Goal: Task Accomplishment & Management: Complete application form

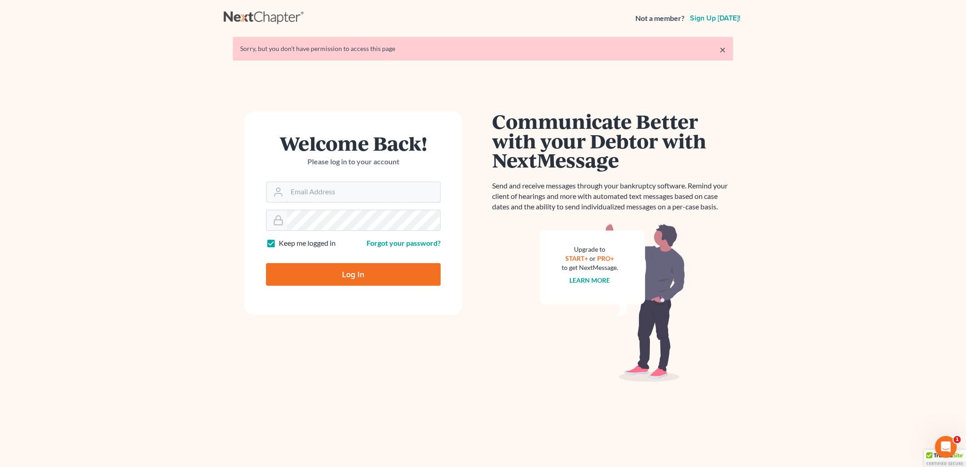
type input "Damon.Bruntz@bruntzlaw.com"
click at [349, 284] on input "Log In" at bounding box center [353, 274] width 175 height 23
type input "Thinking..."
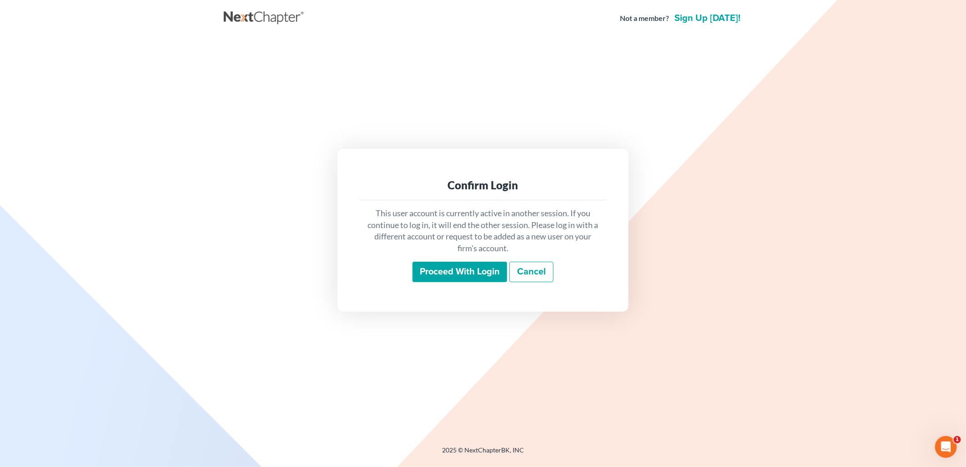
click at [459, 258] on div "This user account is currently active in another session. If you continue to lo…" at bounding box center [482, 245] width 247 height 90
click at [462, 262] on input "Proceed with login" at bounding box center [459, 271] width 95 height 21
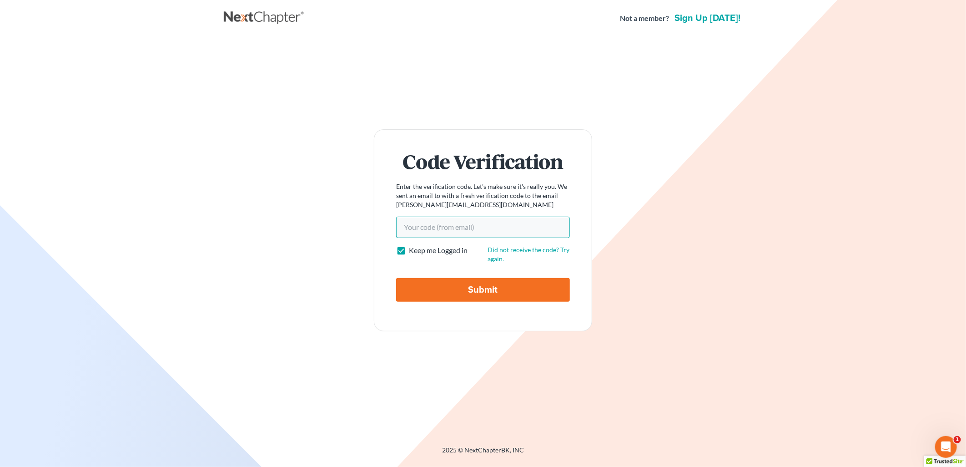
click at [470, 230] on input "Your code(from email)" at bounding box center [483, 226] width 174 height 21
paste input "bc41df"
type input "bc41df"
click at [396, 278] on input "Submit" at bounding box center [483, 290] width 174 height 24
type input "Thinking..."
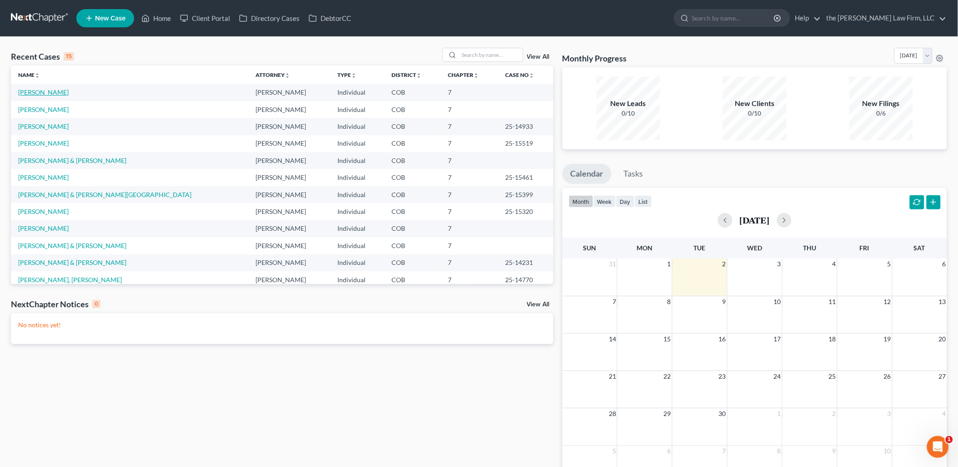
click at [35, 90] on link "[PERSON_NAME]" at bounding box center [43, 92] width 50 height 8
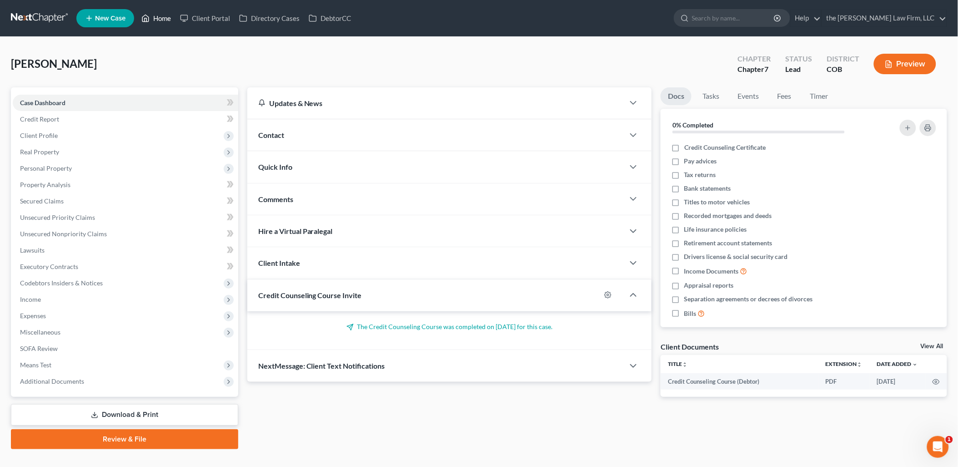
click at [161, 24] on link "Home" at bounding box center [156, 18] width 39 height 16
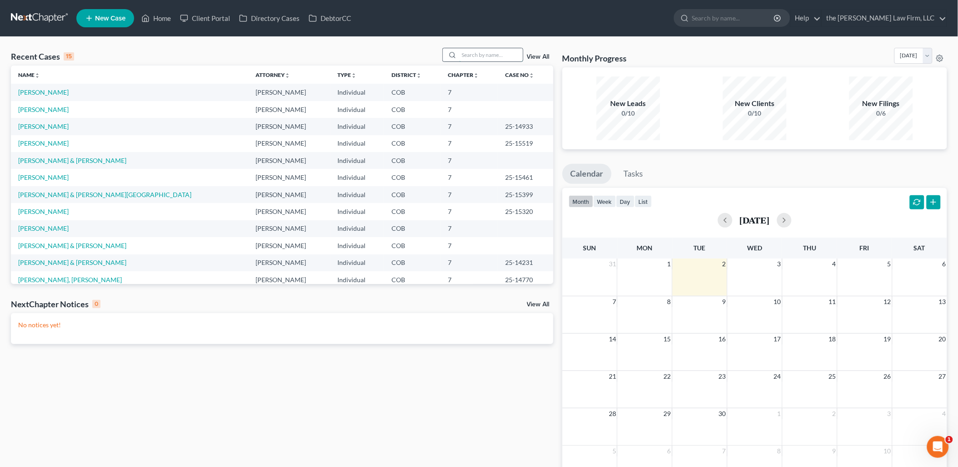
click at [511, 60] on input "search" at bounding box center [491, 54] width 64 height 13
type input "[PERSON_NAME]"
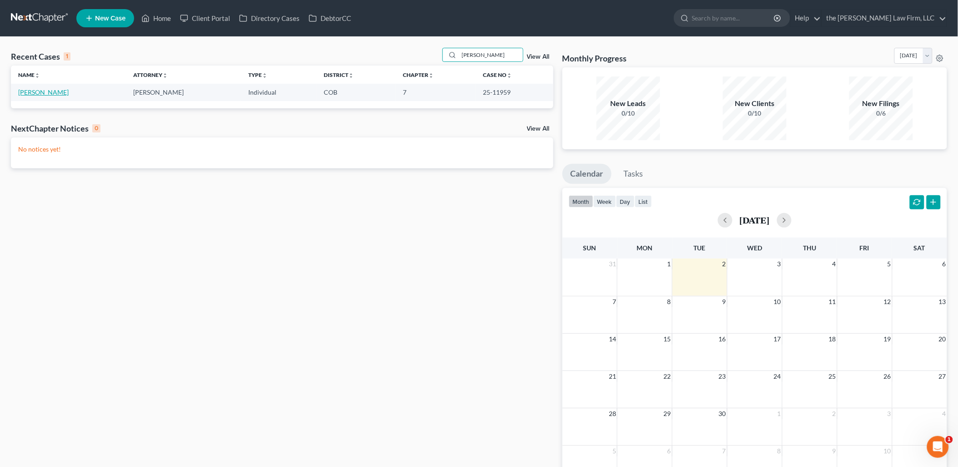
click at [54, 94] on link "[PERSON_NAME]" at bounding box center [43, 92] width 50 height 8
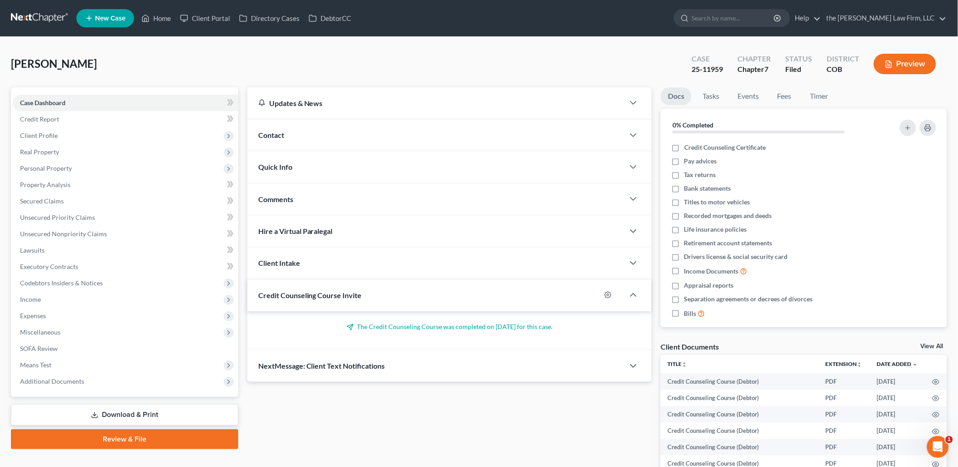
scroll to position [50, 0]
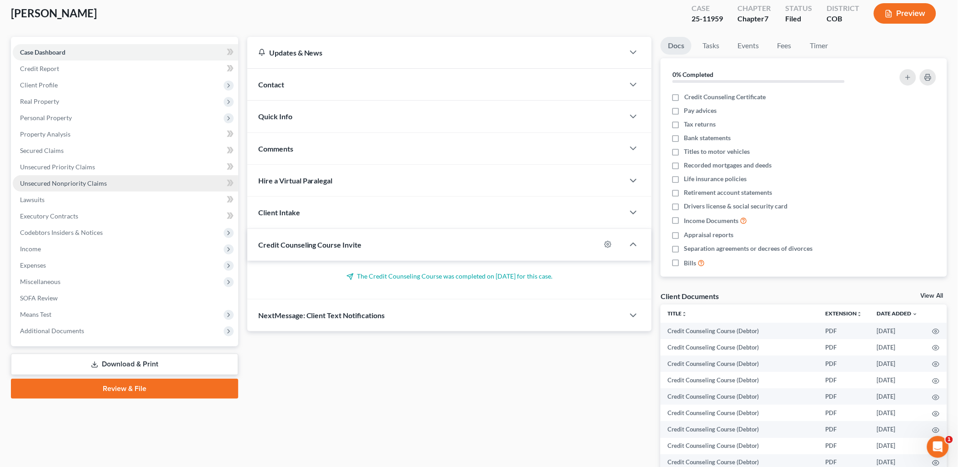
click at [55, 187] on link "Unsecured Nonpriority Claims" at bounding box center [126, 183] width 226 height 16
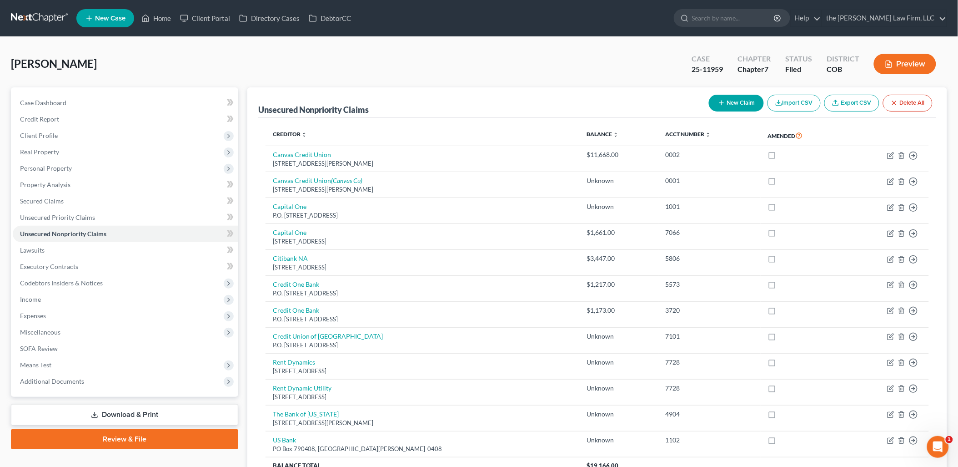
click at [730, 100] on button "New Claim" at bounding box center [736, 103] width 55 height 17
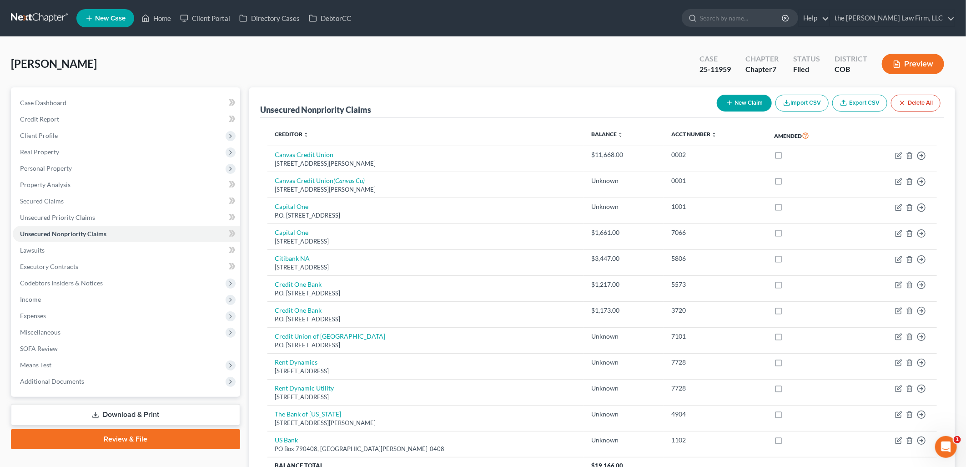
select select "0"
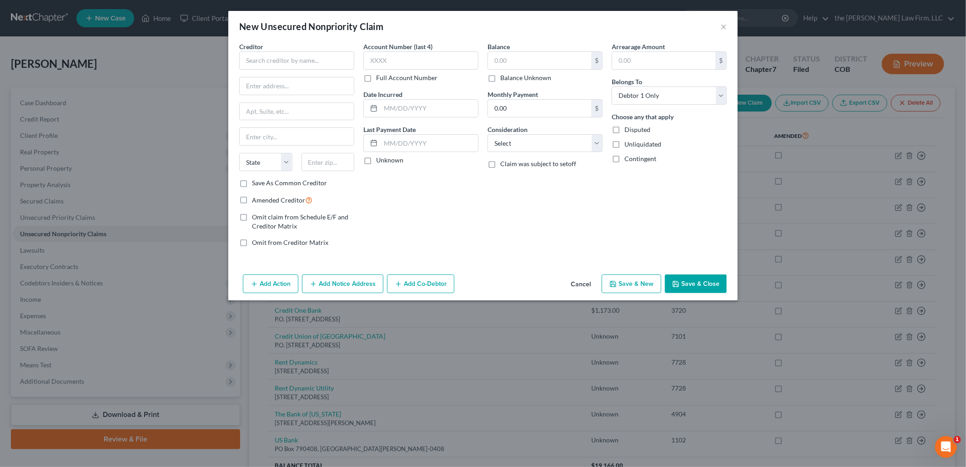
click at [624, 128] on label "Disputed" at bounding box center [637, 129] width 26 height 9
click at [628, 128] on input "Disputed" at bounding box center [631, 128] width 6 height 6
checkbox input "true"
click at [334, 58] on input "text" at bounding box center [296, 60] width 115 height 18
type input "Small Business Administration"
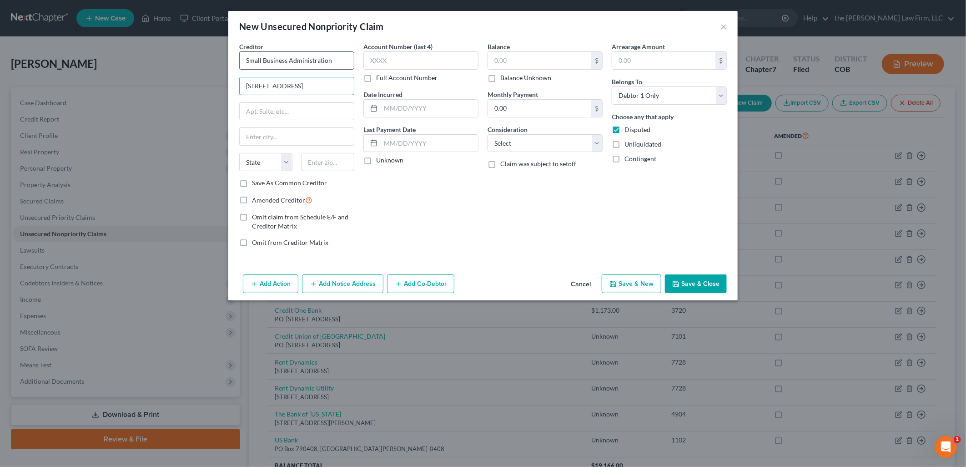
type input "[STREET_ADDRESS]"
type input "[US_STATE]"
select select "8"
type input "20416"
click at [392, 62] on input "text" at bounding box center [420, 60] width 115 height 18
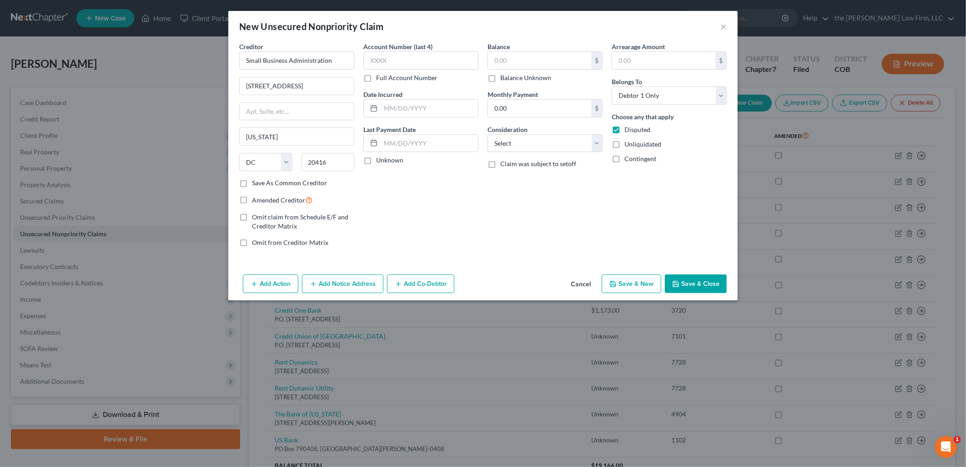
click at [376, 76] on label "Full Account Number" at bounding box center [406, 77] width 61 height 9
click at [380, 76] on input "Full Account Number" at bounding box center [383, 76] width 6 height 6
click at [396, 58] on input "text" at bounding box center [420, 60] width 115 height 18
type input "590808890001"
click at [508, 52] on input "text" at bounding box center [539, 60] width 103 height 17
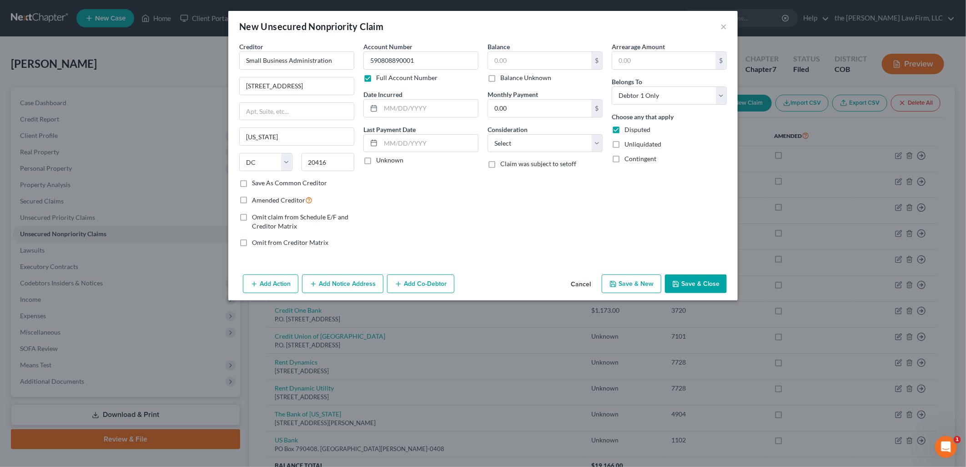
click at [524, 79] on label "Balance Unknown" at bounding box center [525, 77] width 51 height 9
click at [510, 79] on input "Balance Unknown" at bounding box center [507, 76] width 6 height 6
checkbox input "true"
type input "0.00"
click at [679, 284] on icon "button" at bounding box center [675, 283] width 7 height 7
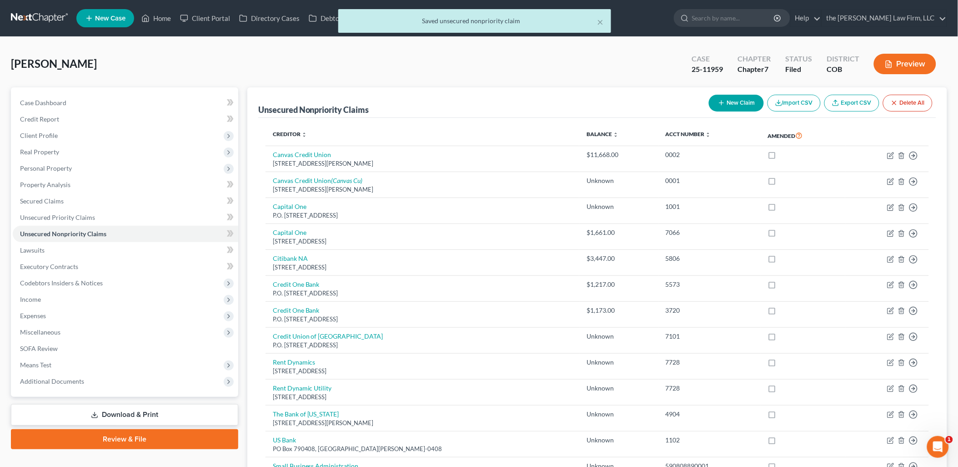
click at [144, 439] on link "Review & File" at bounding box center [124, 439] width 227 height 20
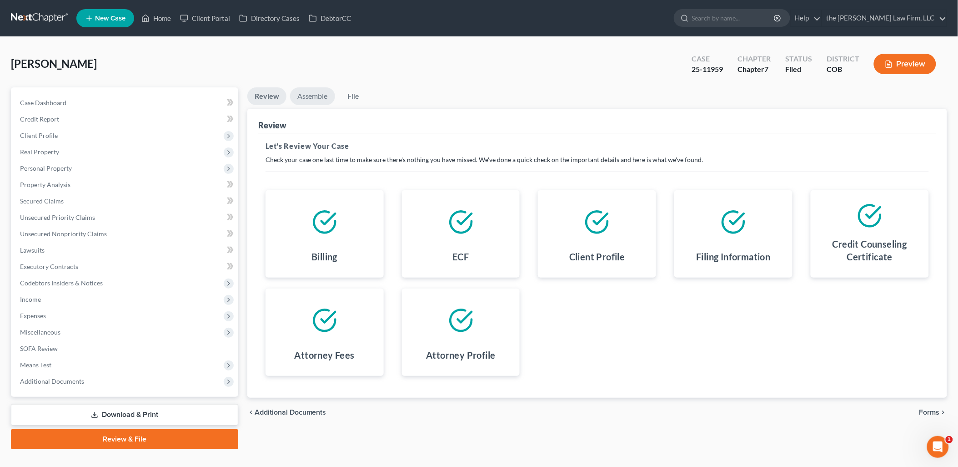
click at [316, 94] on link "Assemble" at bounding box center [312, 96] width 45 height 18
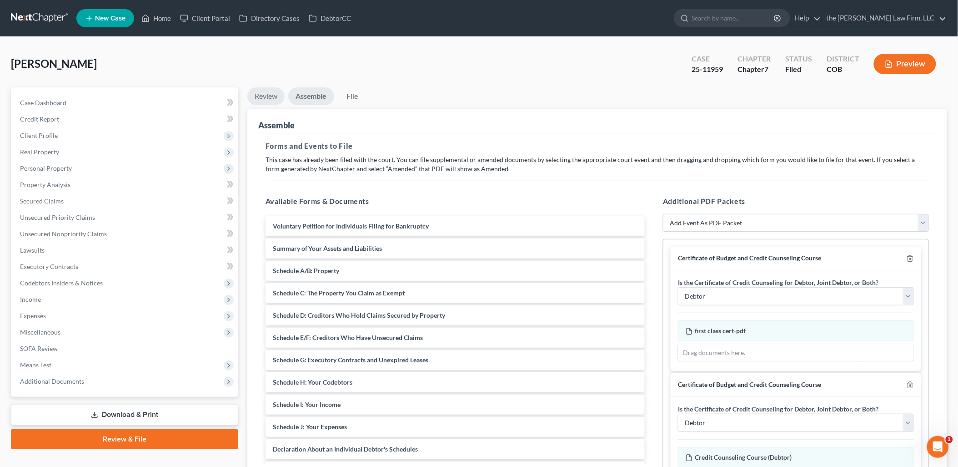
click at [267, 98] on link "Review" at bounding box center [265, 96] width 37 height 18
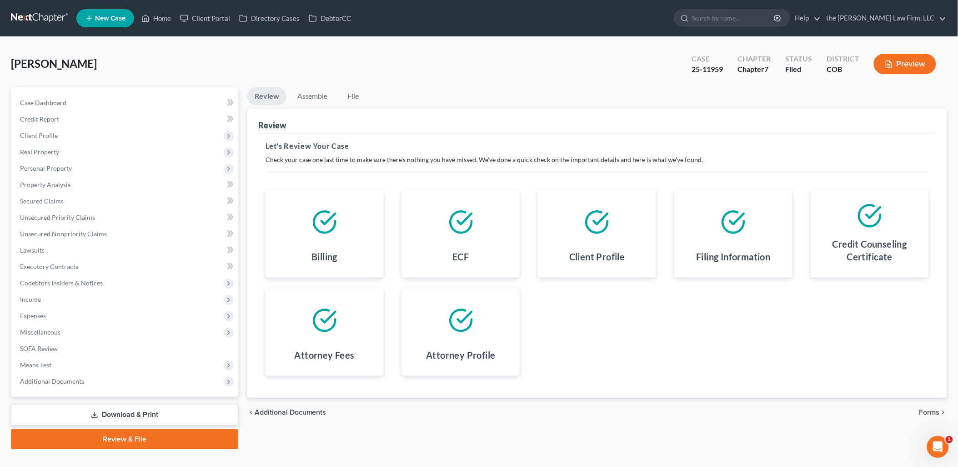
click at [144, 420] on link "Download & Print" at bounding box center [124, 414] width 227 height 21
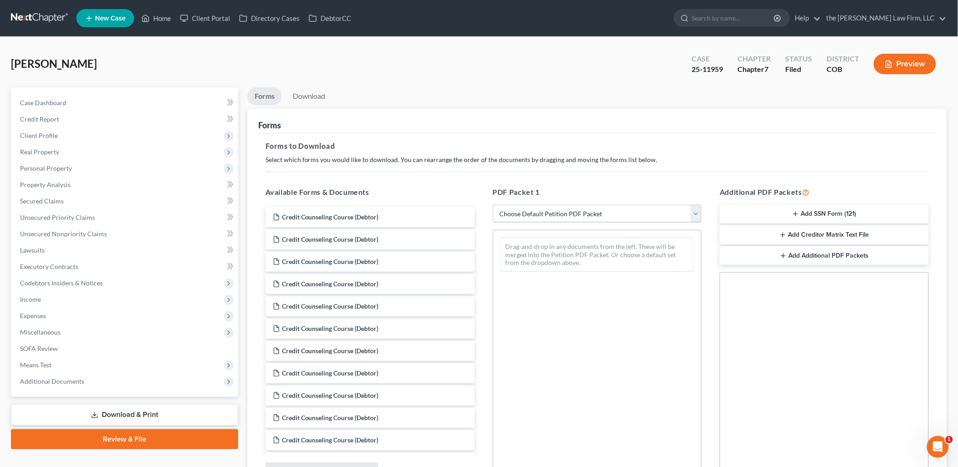
click at [588, 219] on select "Choose Default Petition PDF Packet Complete Bankruptcy Petition (all forms and …" at bounding box center [597, 214] width 209 height 18
click at [493, 205] on select "Choose Default Petition PDF Packet Complete Bankruptcy Petition (all forms and …" at bounding box center [597, 214] width 209 height 18
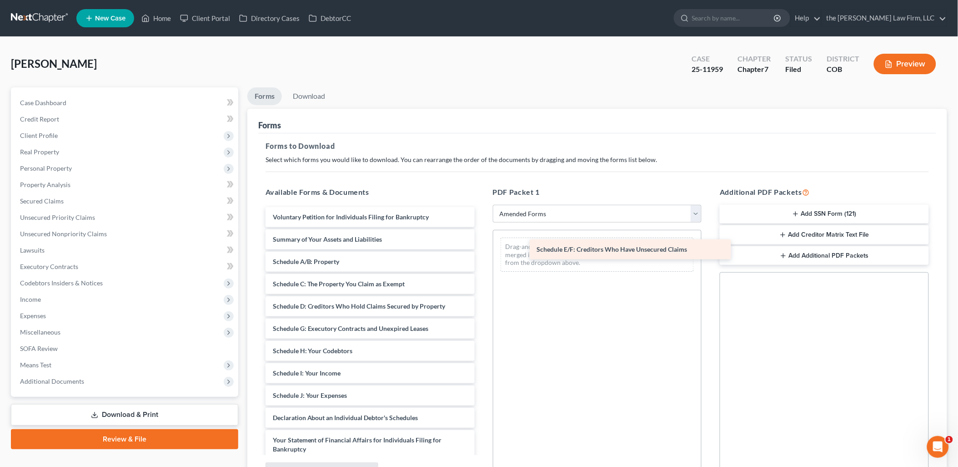
drag, startPoint x: 328, startPoint y: 327, endPoint x: 593, endPoint y: 249, distance: 276.1
click at [482, 249] on div "Schedule E/F: Creditors Who Have Unsecured Claims Voluntary Petition for Indivi…" at bounding box center [370, 409] width 224 height 404
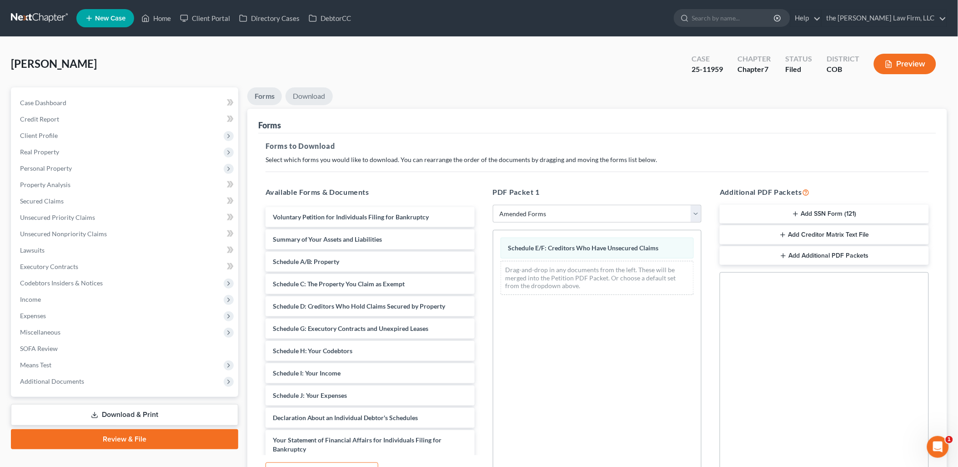
drag, startPoint x: 303, startPoint y: 94, endPoint x: 312, endPoint y: 94, distance: 9.1
click at [303, 94] on link "Download" at bounding box center [309, 96] width 47 height 18
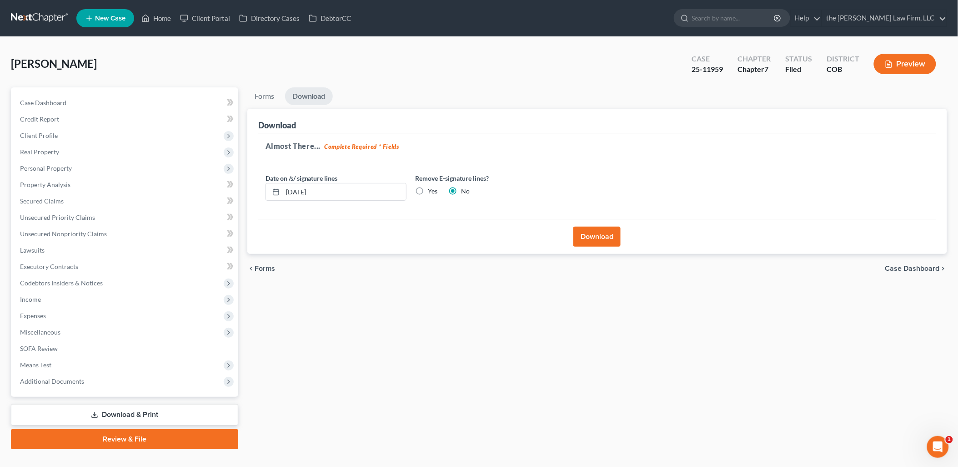
click at [604, 232] on button "Download" at bounding box center [596, 236] width 47 height 20
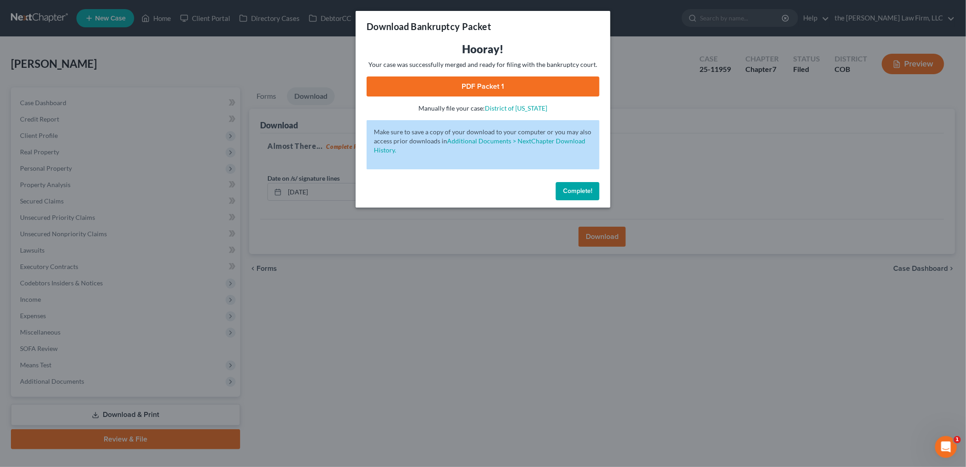
click at [543, 78] on link "PDF Packet 1" at bounding box center [483, 86] width 233 height 20
click at [595, 186] on button "Complete!" at bounding box center [578, 191] width 44 height 18
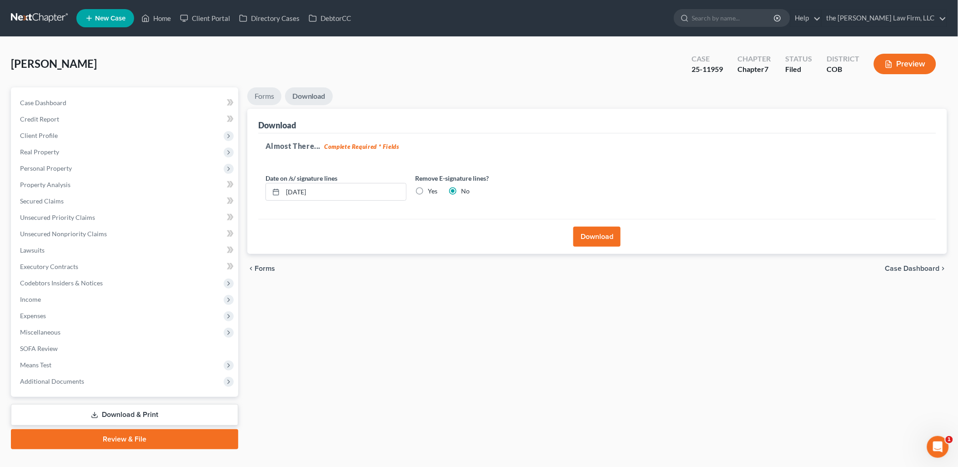
click at [261, 98] on link "Forms" at bounding box center [264, 96] width 34 height 18
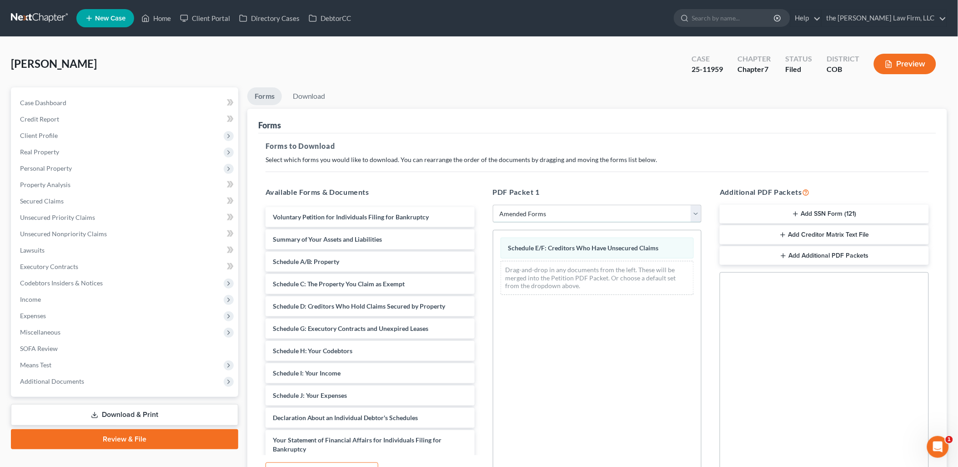
click at [537, 208] on select "Choose Default Petition PDF Packet Complete Bankruptcy Petition (all forms and …" at bounding box center [597, 214] width 209 height 18
click at [493, 205] on select "Choose Default Petition PDF Packet Complete Bankruptcy Petition (all forms and …" at bounding box center [597, 214] width 209 height 18
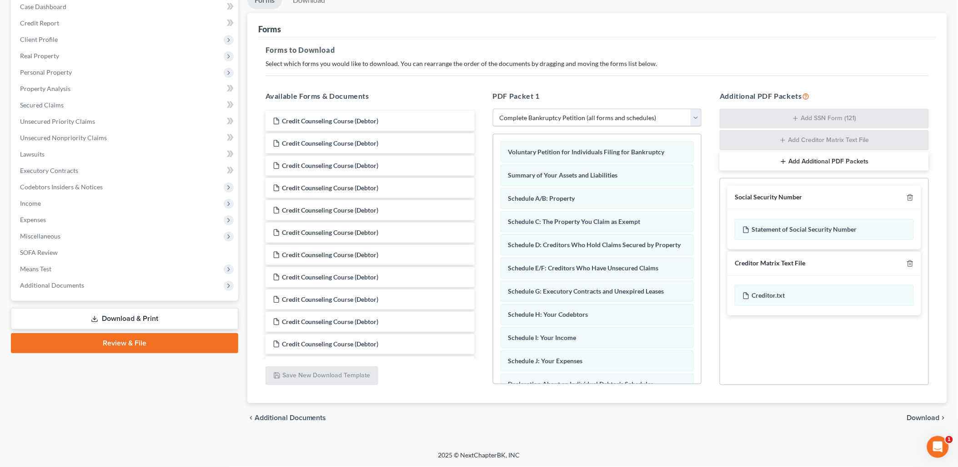
click at [546, 110] on select "Choose Default Petition PDF Packet Complete Bankruptcy Petition (all forms and …" at bounding box center [597, 118] width 209 height 18
click at [493, 109] on select "Choose Default Petition PDF Packet Complete Bankruptcy Petition (all forms and …" at bounding box center [597, 118] width 209 height 18
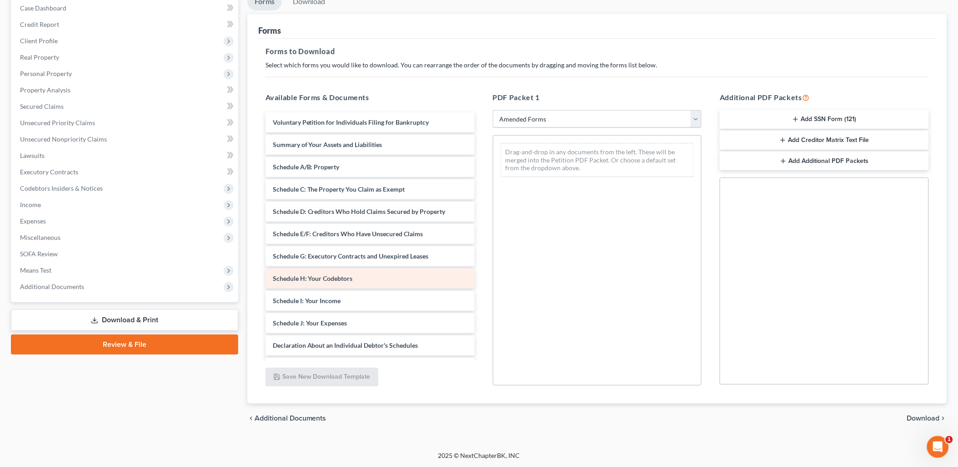
scroll to position [180, 0]
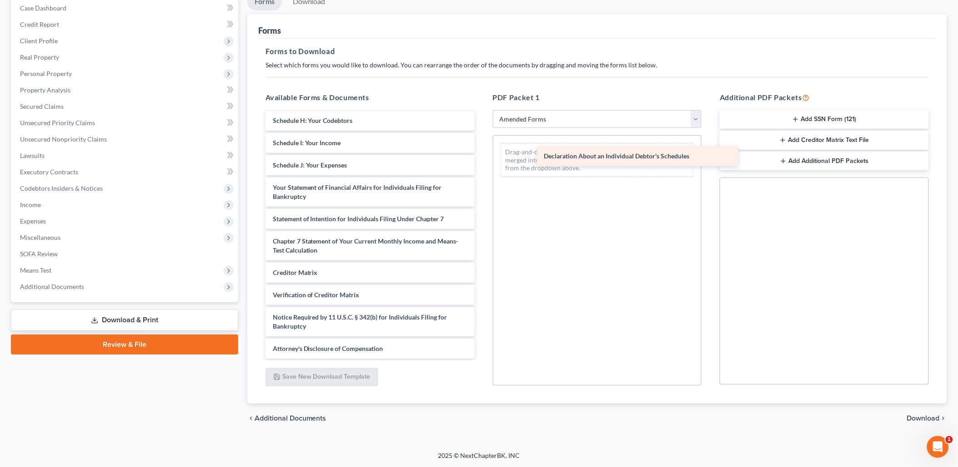
drag, startPoint x: 356, startPoint y: 164, endPoint x: 629, endPoint y: 154, distance: 273.0
click at [482, 155] on div "Declaration About an Individual Debtor's Schedules Voluntary Petition for Indiv…" at bounding box center [370, 157] width 224 height 404
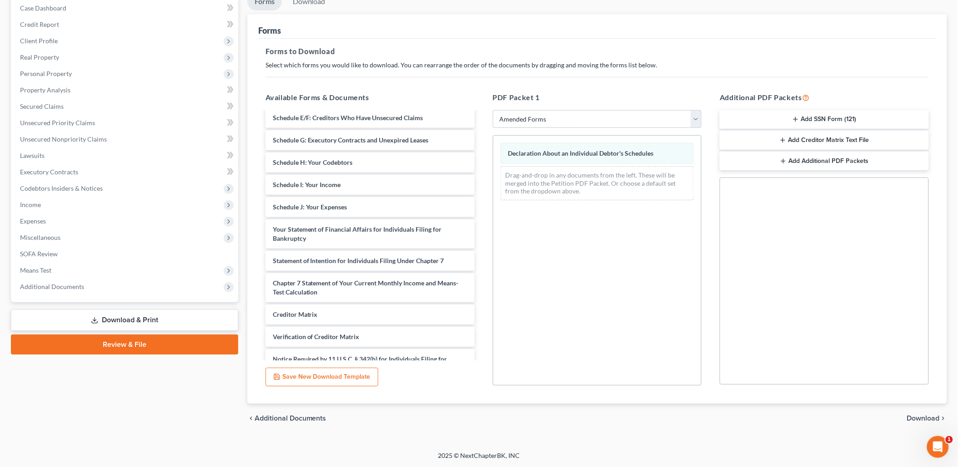
scroll to position [57, 0]
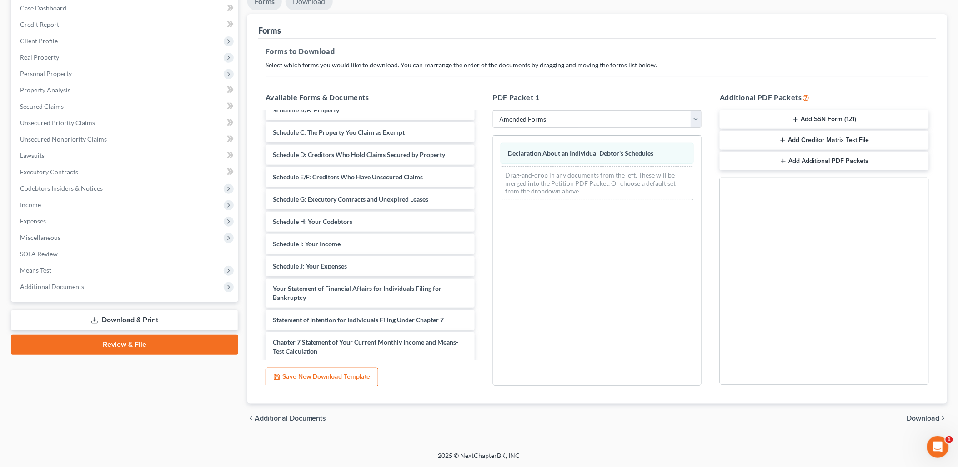
click at [318, 3] on link "Download" at bounding box center [309, 2] width 47 height 18
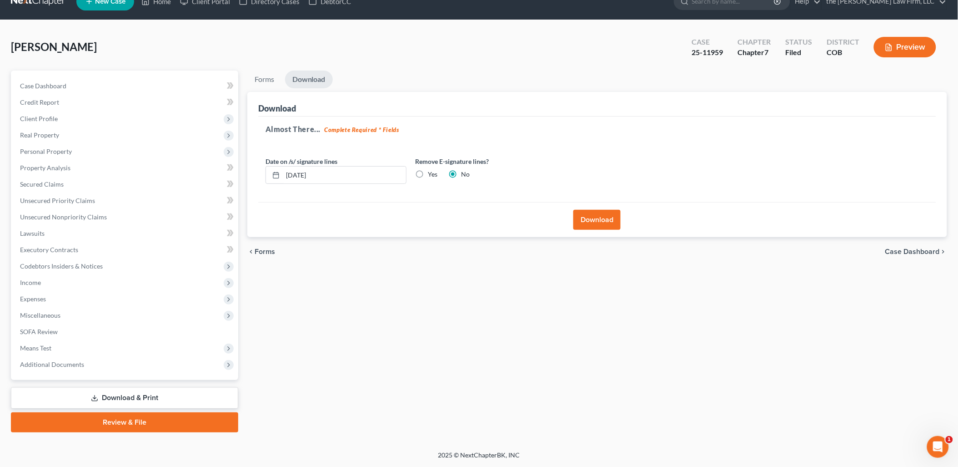
scroll to position [15, 0]
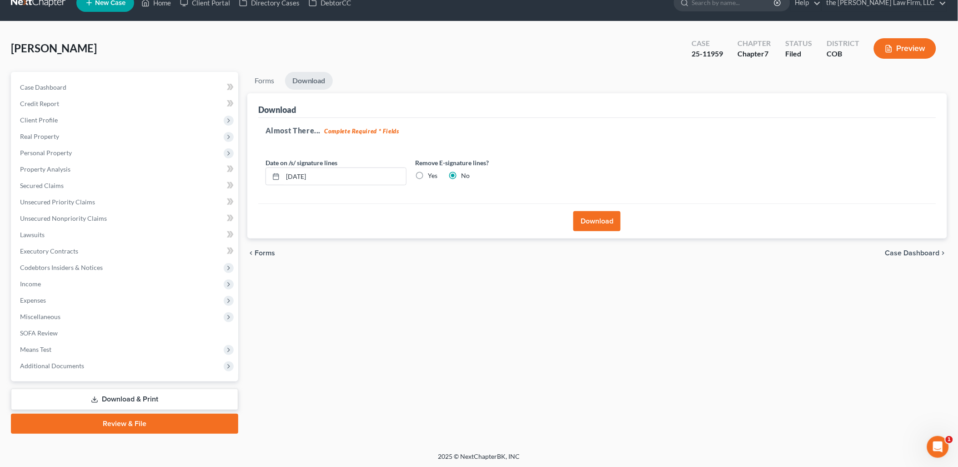
click at [603, 221] on button "Download" at bounding box center [596, 221] width 47 height 20
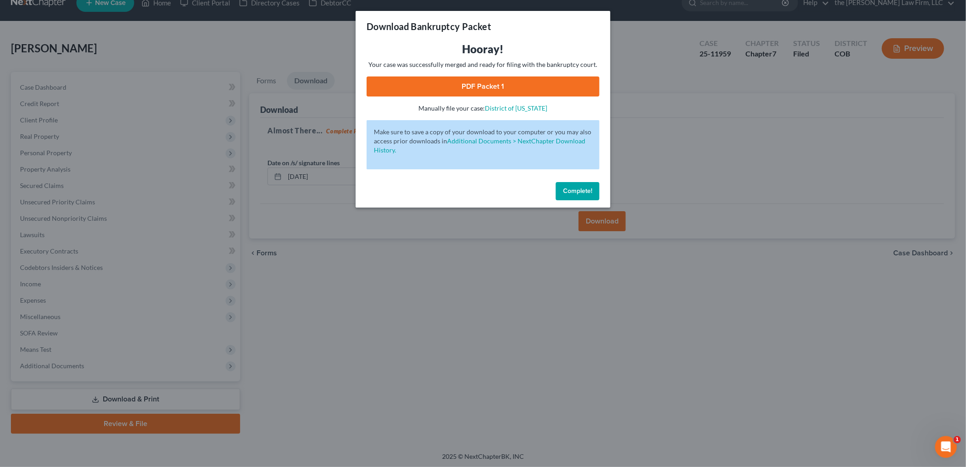
click at [560, 93] on link "PDF Packet 1" at bounding box center [483, 86] width 233 height 20
click at [584, 182] on button "Complete!" at bounding box center [578, 191] width 44 height 18
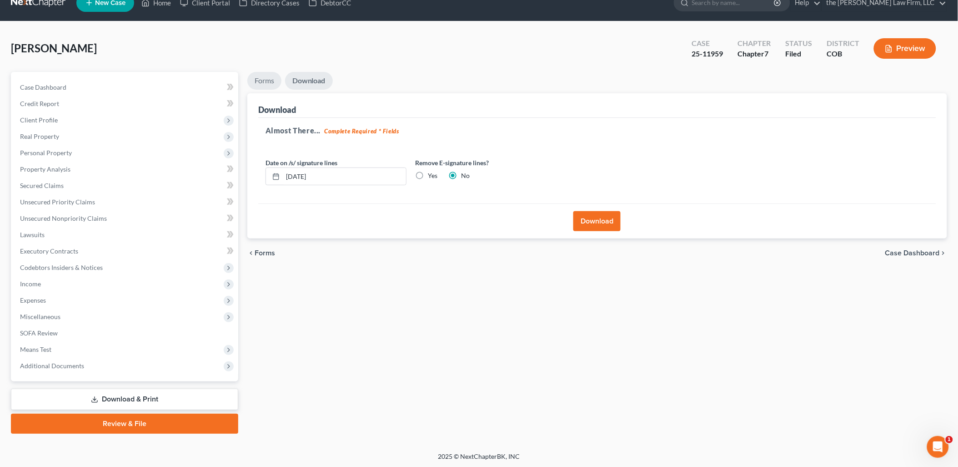
click at [261, 78] on link "Forms" at bounding box center [264, 81] width 34 height 18
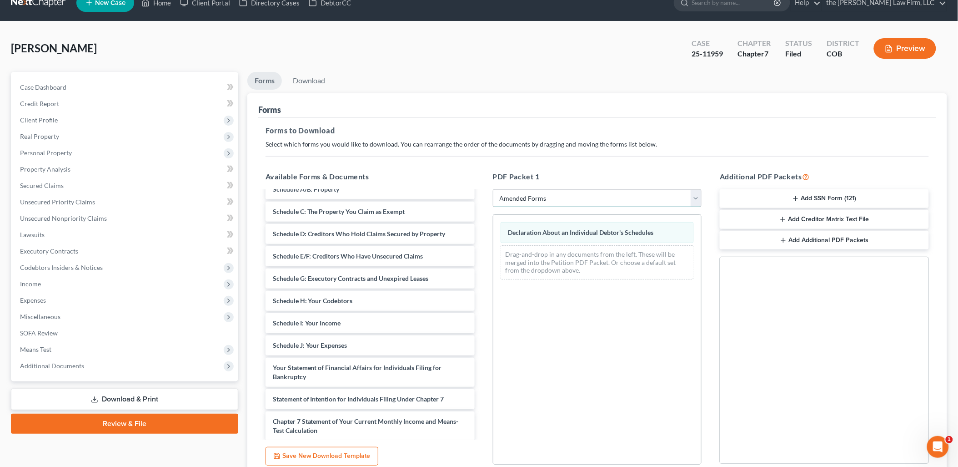
click at [579, 196] on select "Choose Default Petition PDF Packet Complete Bankruptcy Petition (all forms and …" at bounding box center [597, 198] width 209 height 18
select select "0"
click at [493, 189] on select "Choose Default Petition PDF Packet Complete Bankruptcy Petition (all forms and …" at bounding box center [597, 198] width 209 height 18
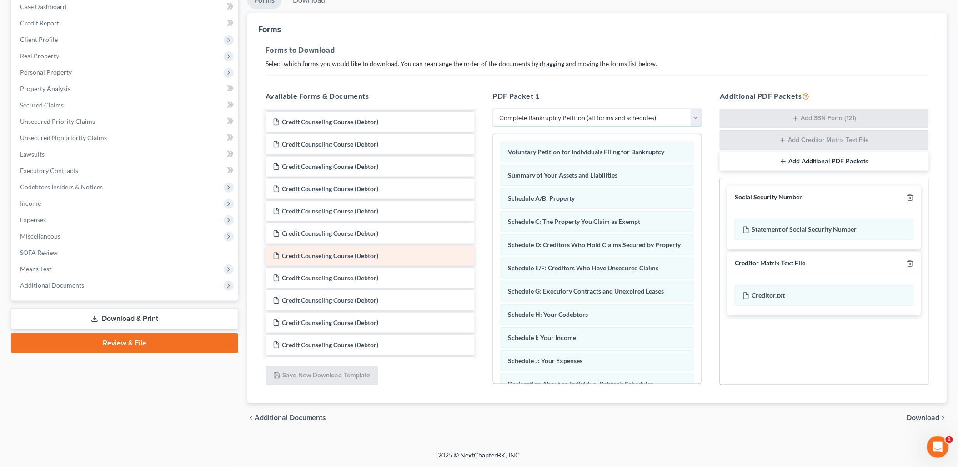
scroll to position [0, 0]
click at [668, 112] on select "Choose Default Petition PDF Packet Complete Bankruptcy Petition (all forms and …" at bounding box center [597, 118] width 209 height 18
select select
click at [493, 109] on select "Choose Default Petition PDF Packet Complete Bankruptcy Petition (all forms and …" at bounding box center [597, 118] width 209 height 18
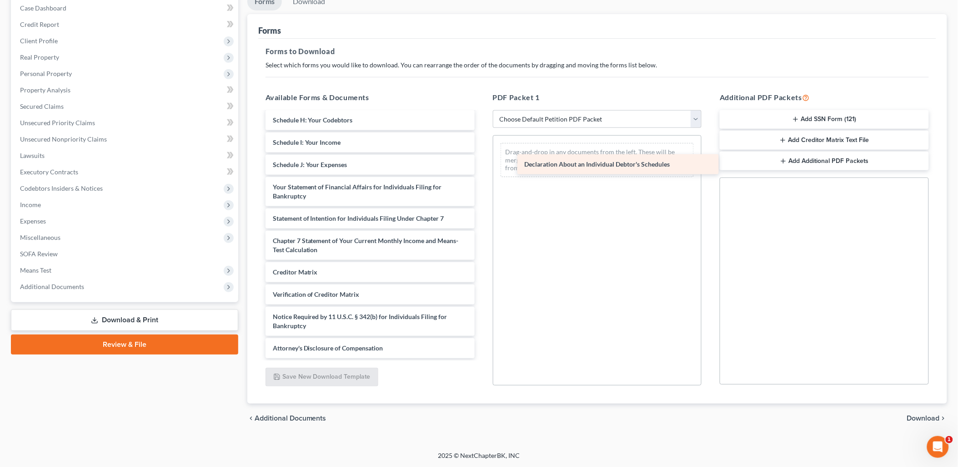
scroll to position [603, 0]
drag, startPoint x: 324, startPoint y: 164, endPoint x: 578, endPoint y: 159, distance: 254.7
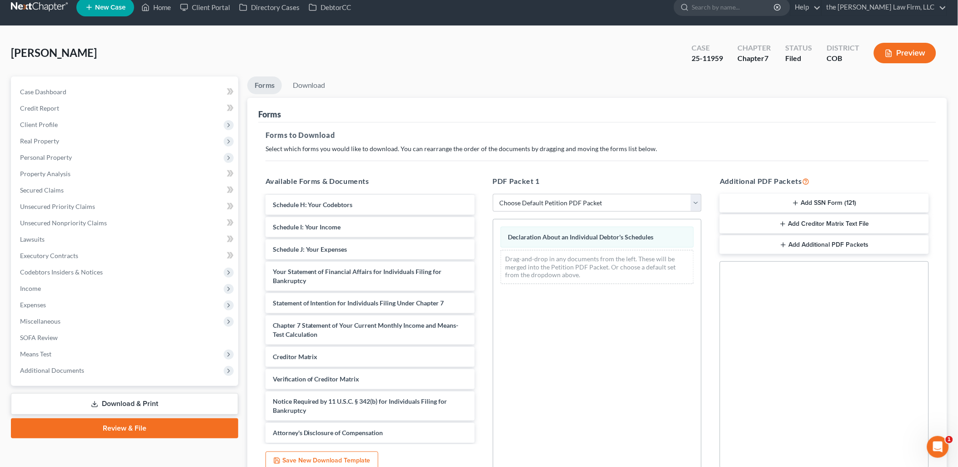
scroll to position [0, 0]
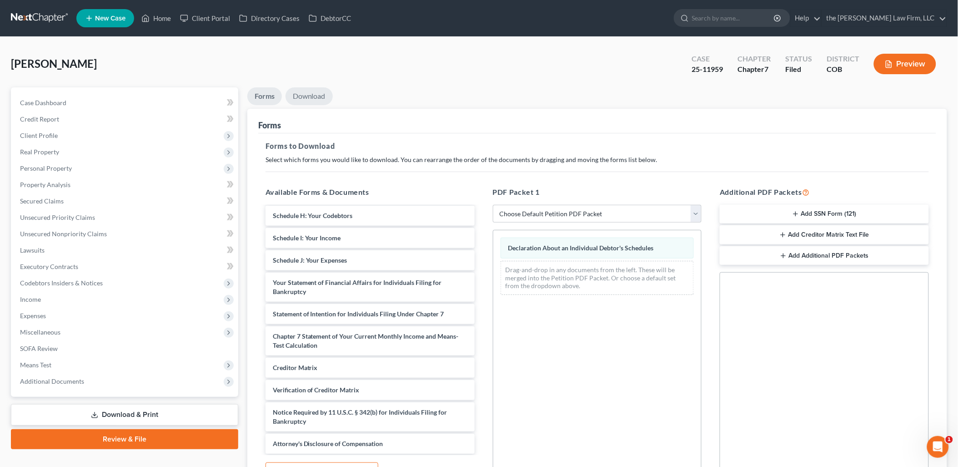
click at [319, 89] on link "Download" at bounding box center [309, 96] width 47 height 18
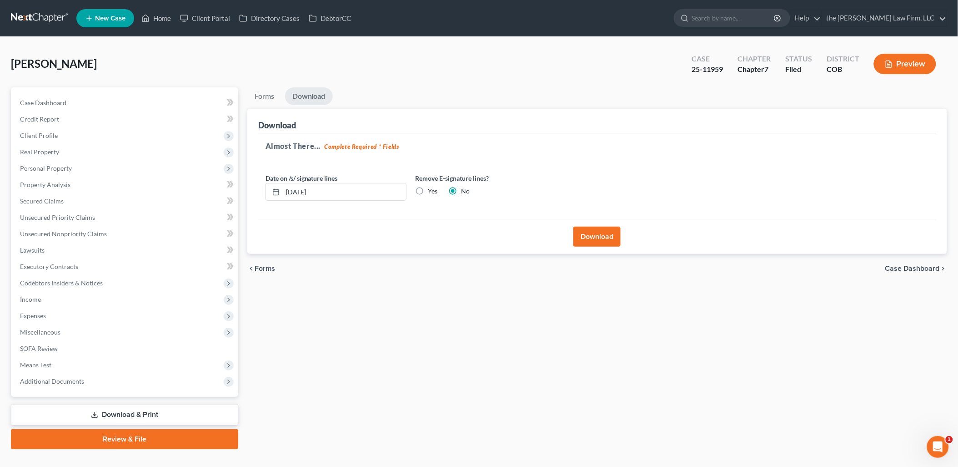
click at [590, 233] on button "Download" at bounding box center [596, 236] width 47 height 20
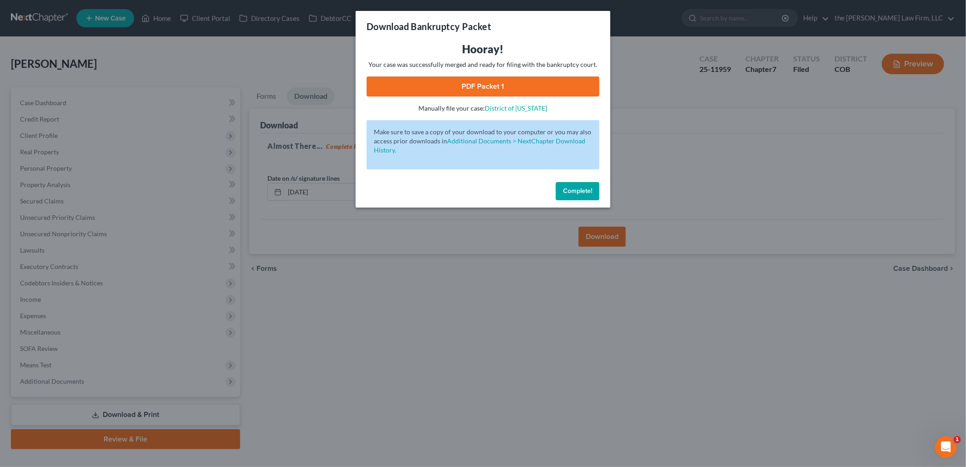
click at [516, 79] on link "PDF Packet 1" at bounding box center [483, 86] width 233 height 20
click at [578, 190] on span "Complete!" at bounding box center [577, 191] width 29 height 8
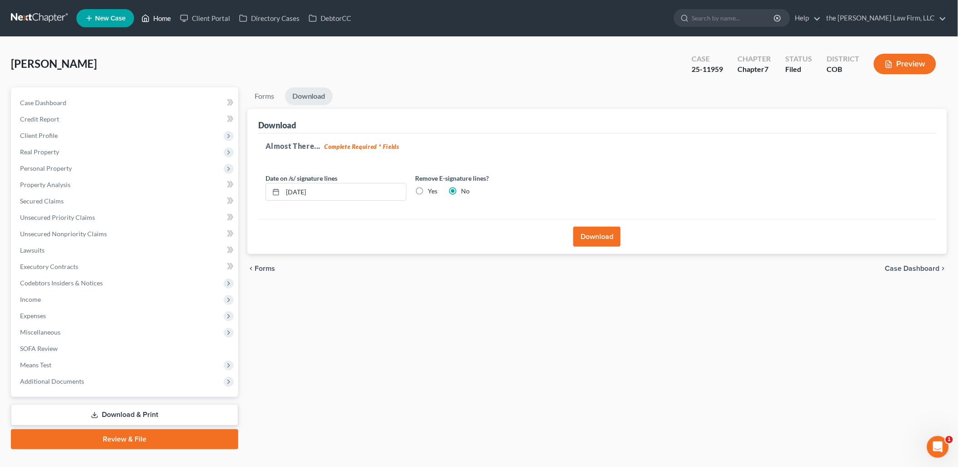
click at [155, 19] on link "Home" at bounding box center [156, 18] width 39 height 16
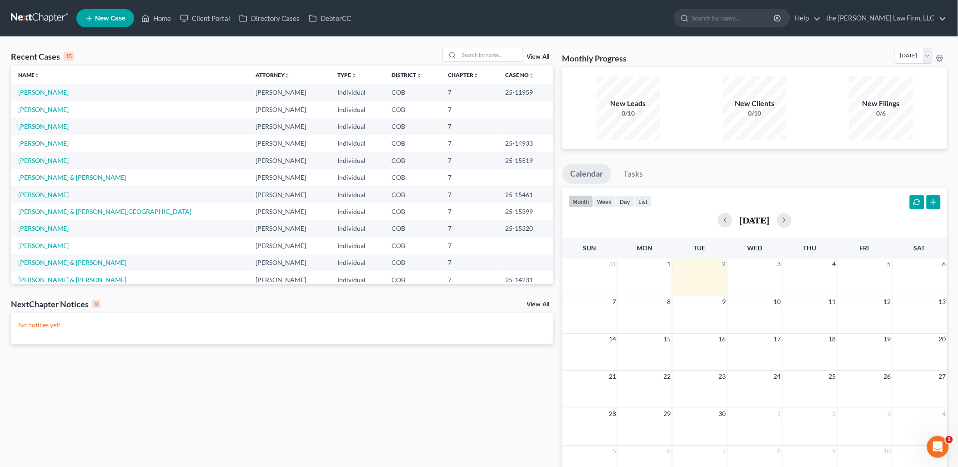
click at [39, 104] on td "[PERSON_NAME]" at bounding box center [129, 109] width 237 height 17
click at [40, 106] on link "[PERSON_NAME]" at bounding box center [43, 109] width 50 height 8
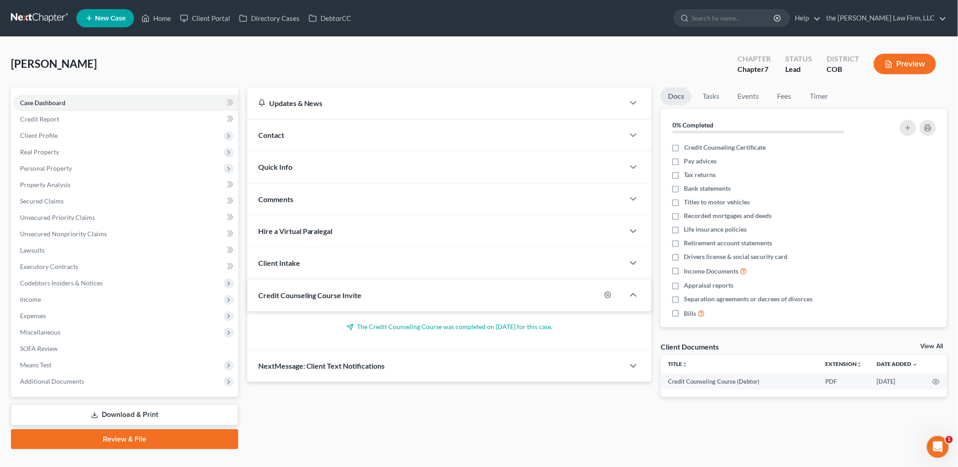
click at [122, 437] on link "Review & File" at bounding box center [124, 439] width 227 height 20
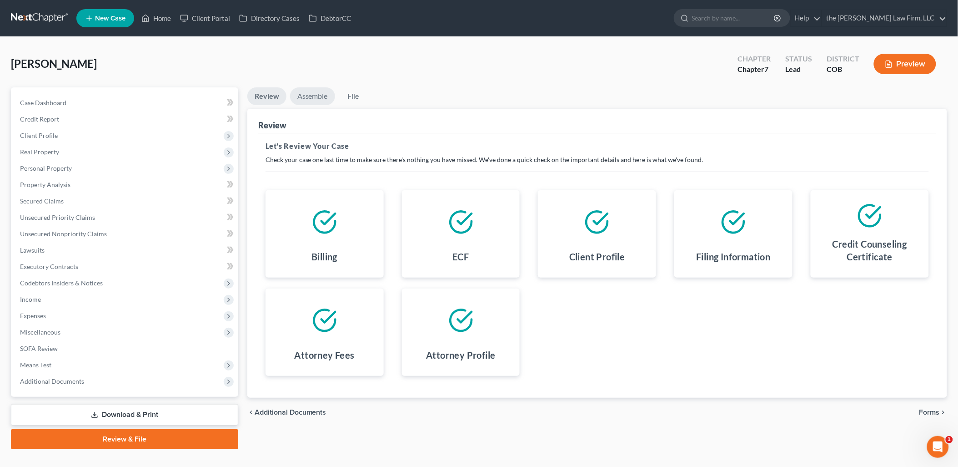
click at [314, 102] on link "Assemble" at bounding box center [312, 96] width 45 height 18
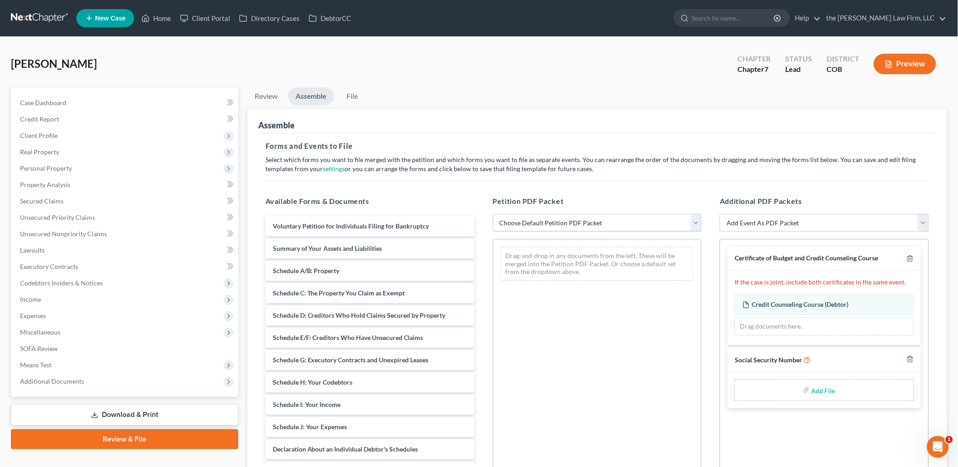
drag, startPoint x: 618, startPoint y: 222, endPoint x: 617, endPoint y: 228, distance: 5.9
click at [618, 222] on select "Choose Default Petition PDF Packet Emergency Filing (Voluntary Petition and Cre…" at bounding box center [597, 223] width 209 height 18
select select "1"
click at [493, 214] on select "Choose Default Petition PDF Packet Emergency Filing (Voluntary Petition and Cre…" at bounding box center [597, 223] width 209 height 18
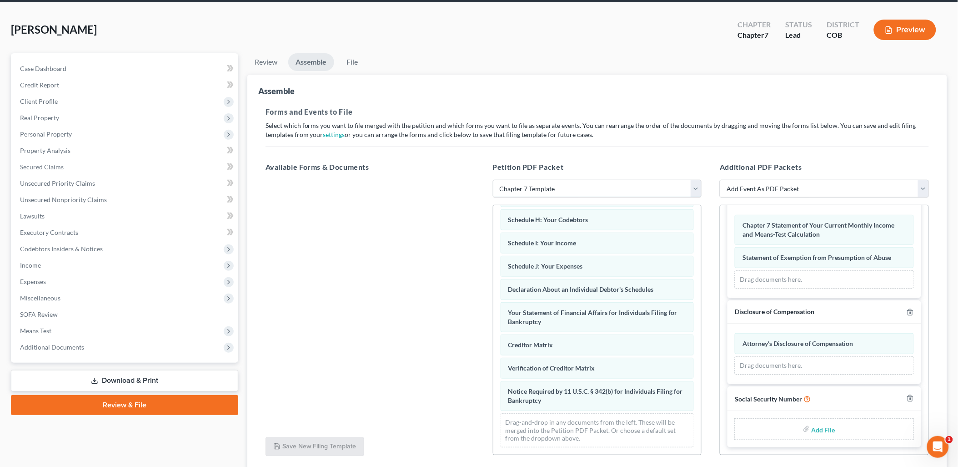
scroll to position [50, 0]
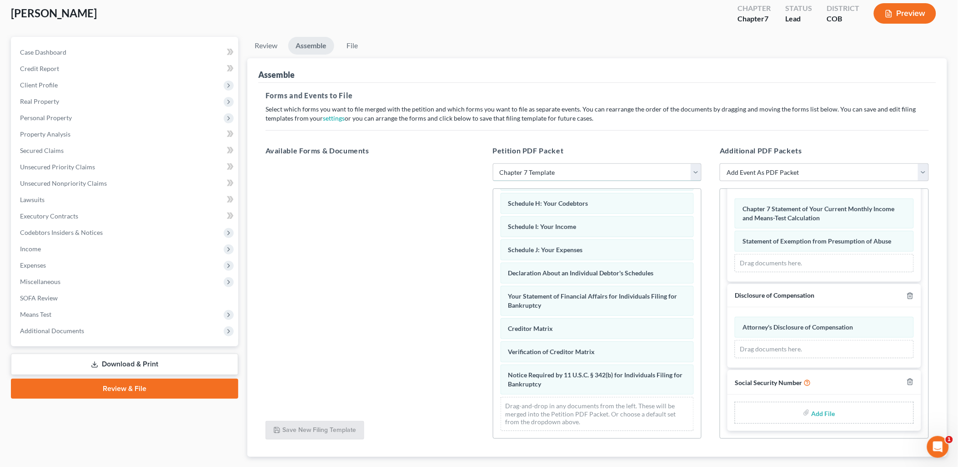
click at [531, 171] on select "Choose Default Petition PDF Packet Emergency Filing (Voluntary Petition and Cre…" at bounding box center [597, 172] width 209 height 18
click at [493, 163] on select "Choose Default Petition PDF Packet Emergency Filing (Voluntary Petition and Cre…" at bounding box center [597, 172] width 209 height 18
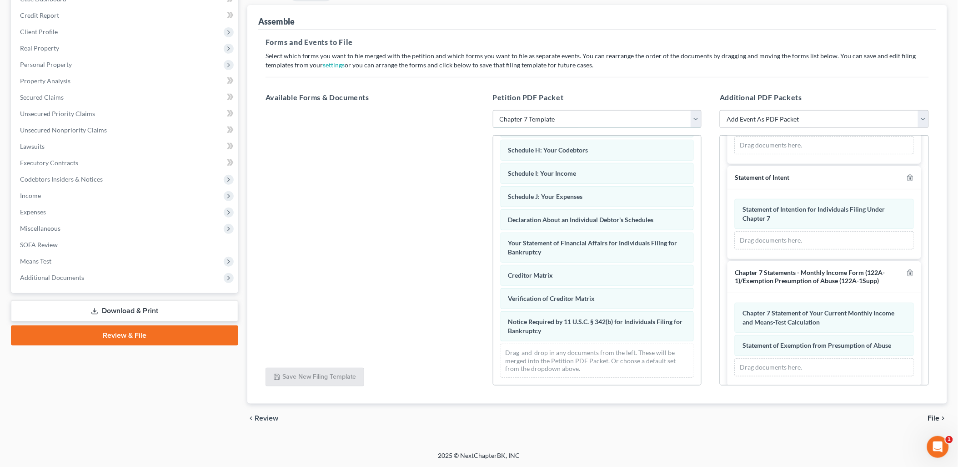
scroll to position [235, 0]
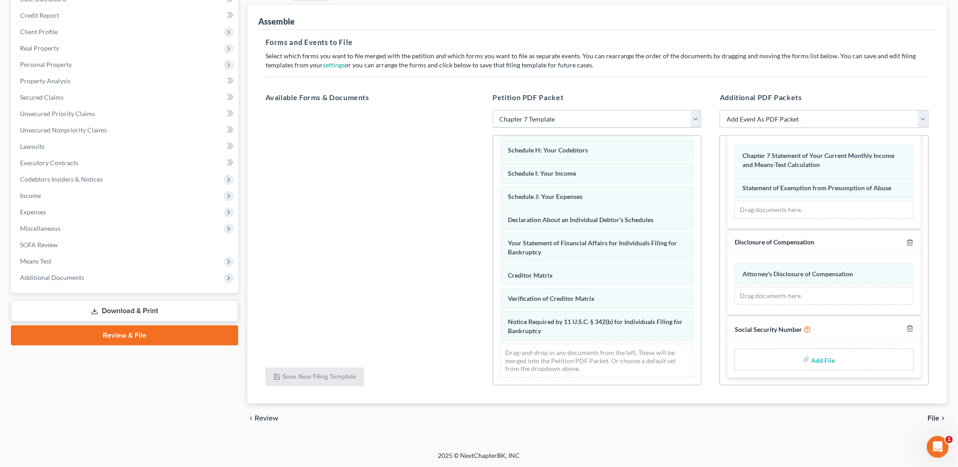
type input "C:\fakepath\Statement Regarding Social Security Number.pdf"
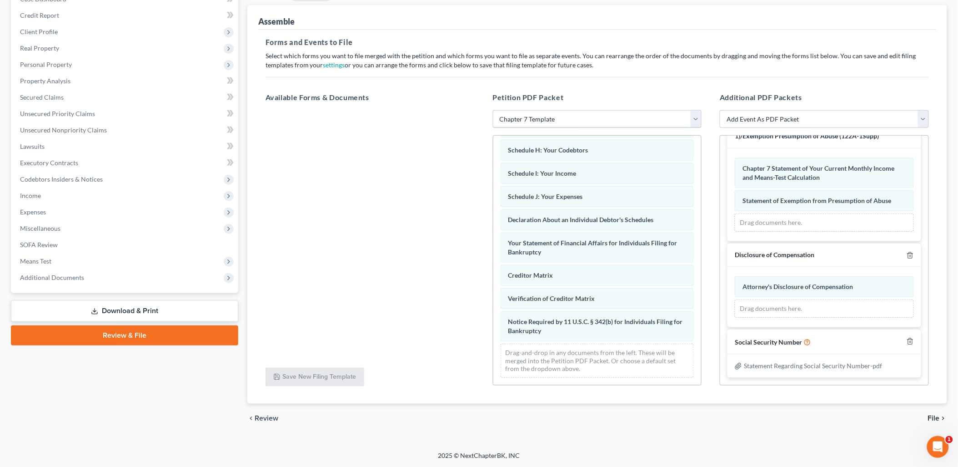
scroll to position [223, 0]
click at [934, 415] on span "File" at bounding box center [934, 417] width 12 height 7
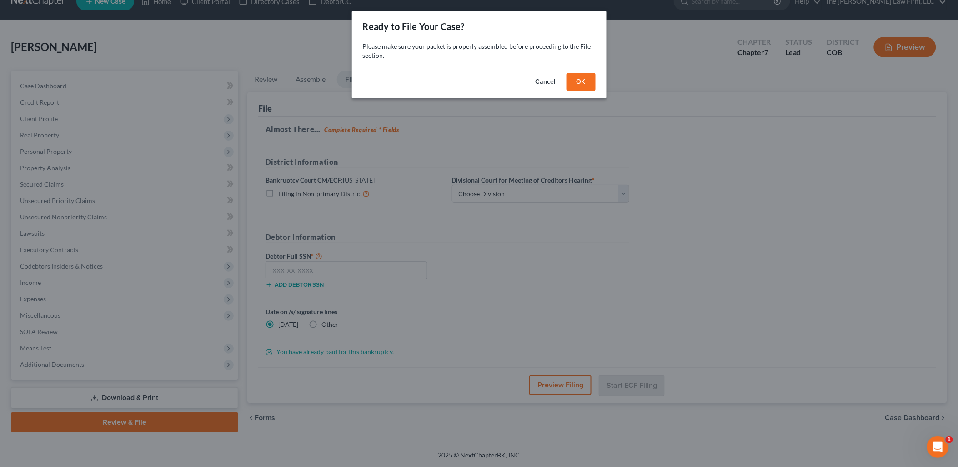
scroll to position [16, 0]
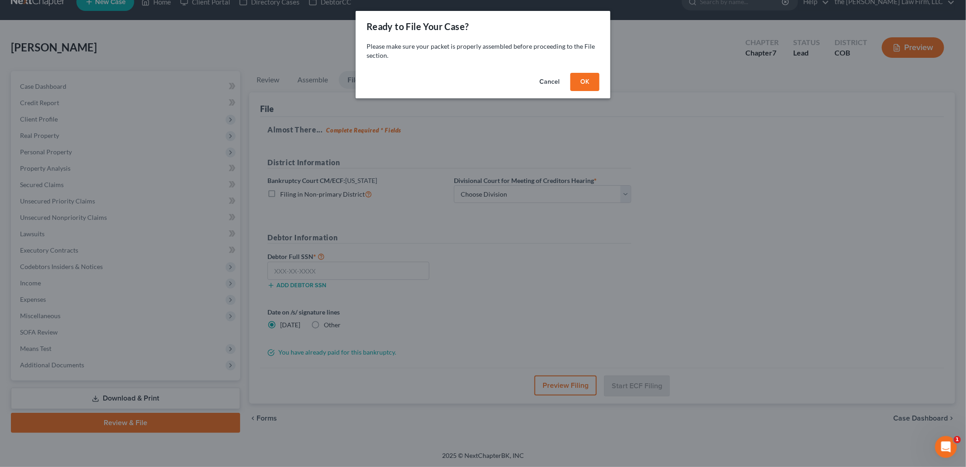
click at [589, 78] on button "OK" at bounding box center [584, 82] width 29 height 18
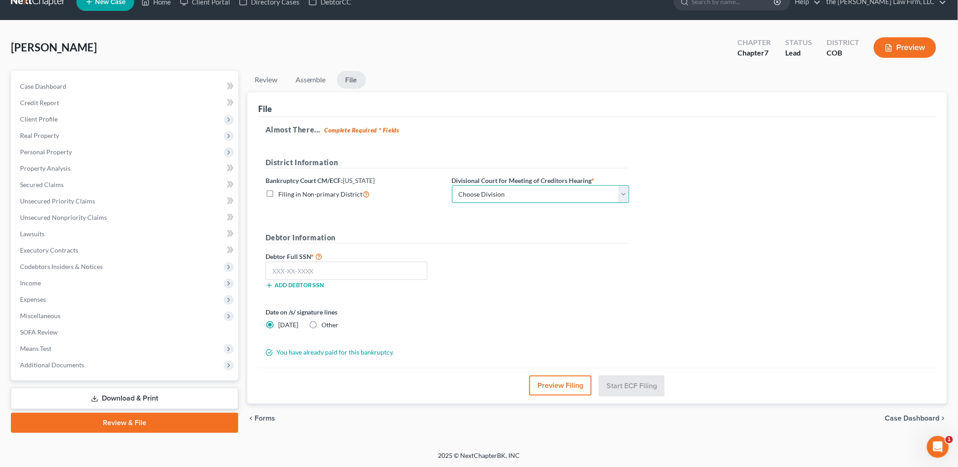
click at [494, 194] on select "Choose Division [GEOGRAPHIC_DATA]" at bounding box center [540, 194] width 177 height 18
select select "0"
click at [452, 185] on select "Choose Division [GEOGRAPHIC_DATA]" at bounding box center [540, 194] width 177 height 18
click at [316, 271] on input "text" at bounding box center [347, 270] width 162 height 18
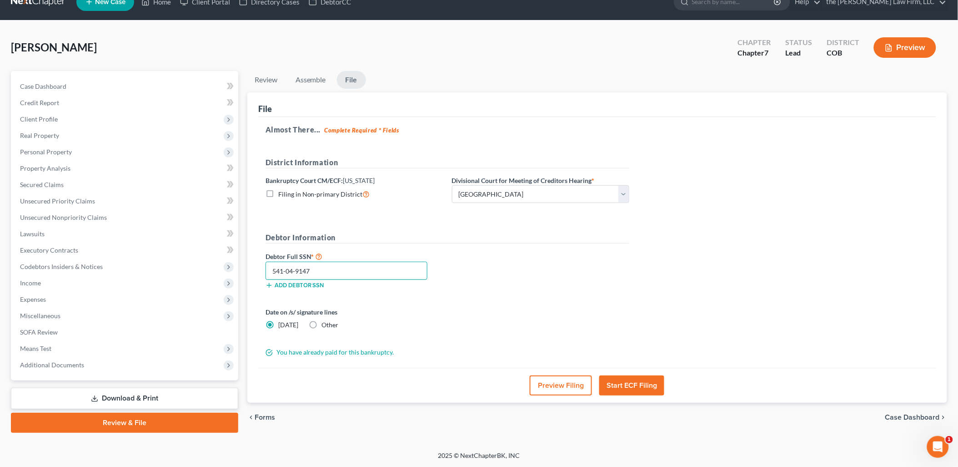
scroll to position [15, 0]
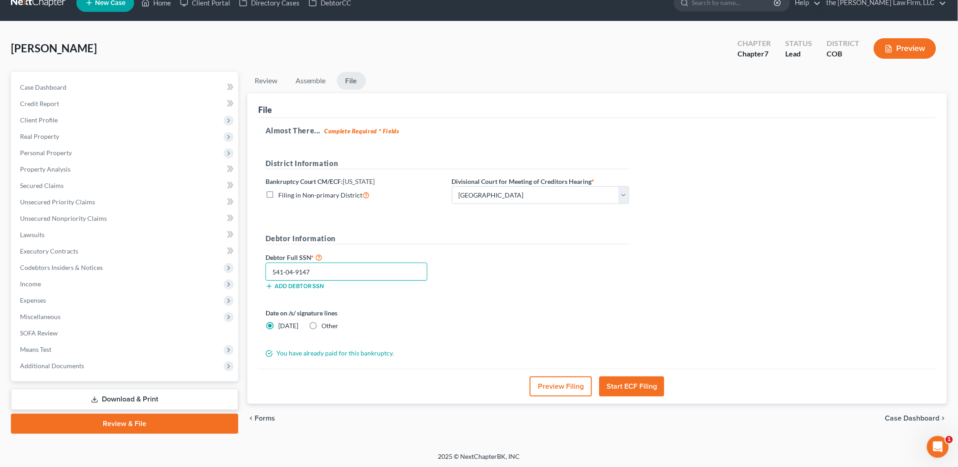
type input "541-04-9147"
click at [648, 387] on button "Start ECF Filing" at bounding box center [631, 386] width 65 height 20
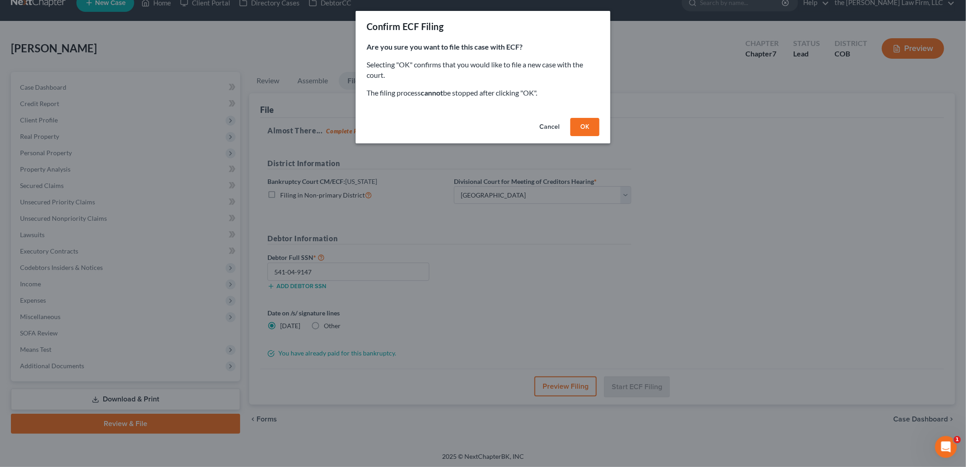
click at [597, 125] on button "OK" at bounding box center [584, 127] width 29 height 18
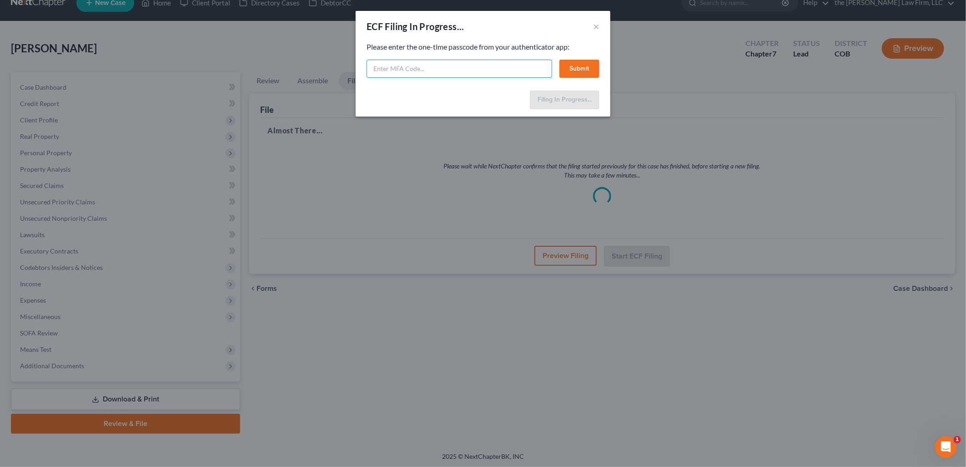
click at [415, 70] on input "text" at bounding box center [460, 69] width 186 height 18
type input "377635"
click at [580, 65] on button "Submit" at bounding box center [579, 69] width 40 height 18
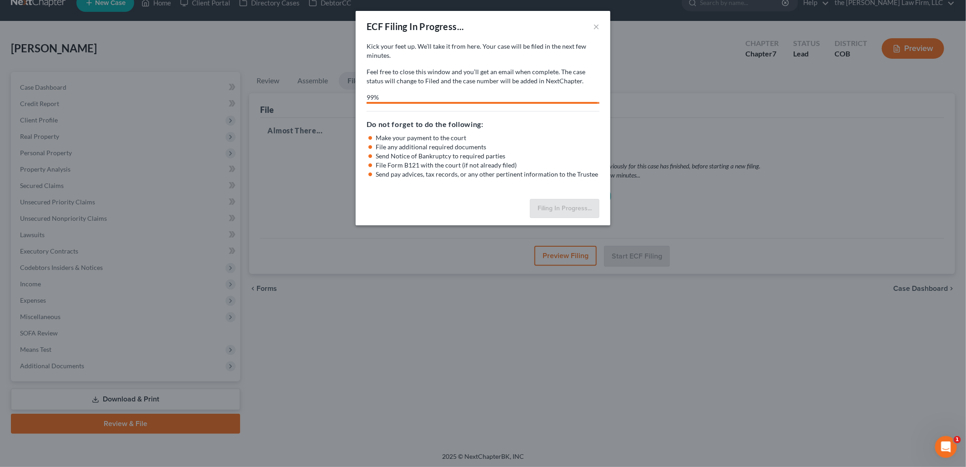
select select "0"
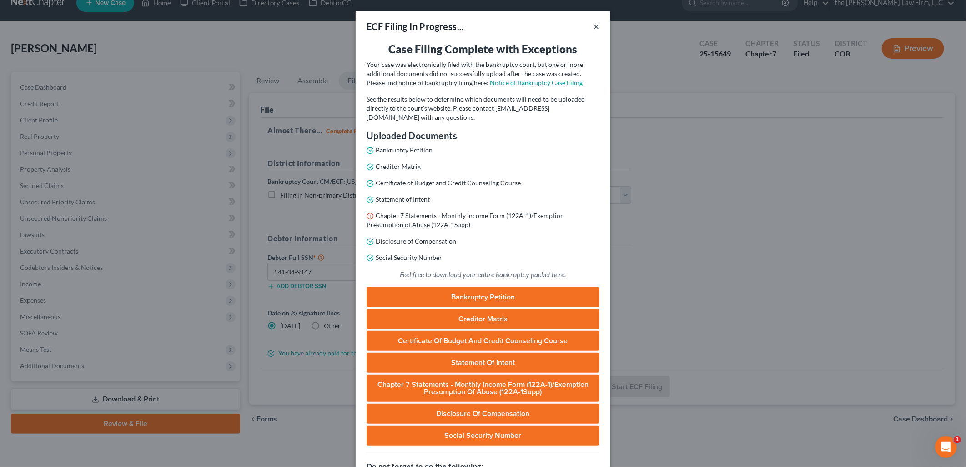
click at [593, 26] on button "×" at bounding box center [596, 26] width 6 height 11
